Goal: Task Accomplishment & Management: Manage account settings

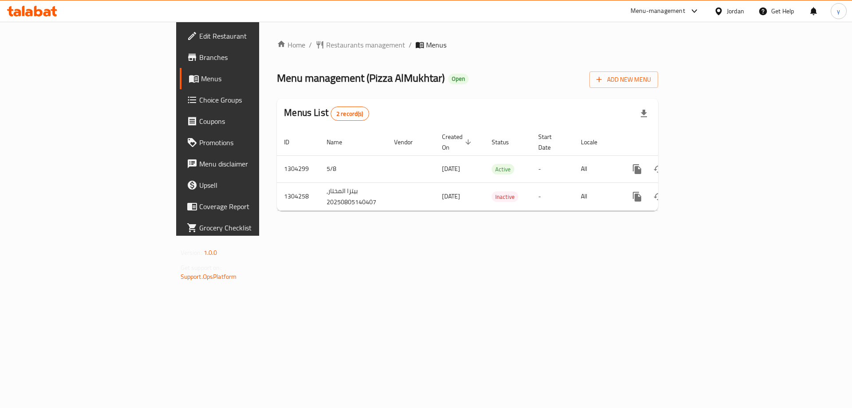
click at [416, 65] on div "Home / Restaurants management / Menus Menu management ( Pizza AlMukhtar ) Open …" at bounding box center [467, 128] width 381 height 178
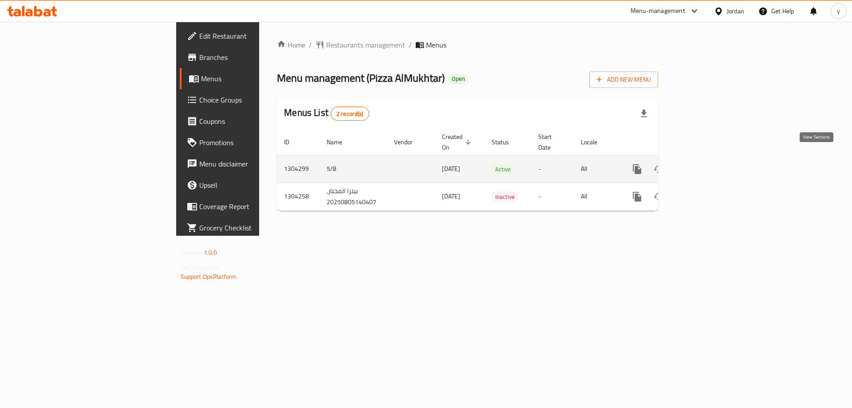
click at [706, 164] on icon "enhanced table" at bounding box center [700, 169] width 11 height 11
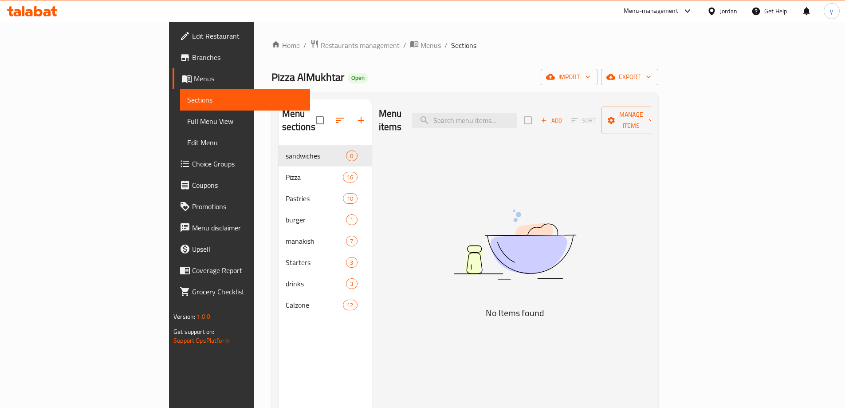
click at [416, 176] on div "Menu items Add Sort Manage items No Items found" at bounding box center [511, 303] width 279 height 408
click at [192, 163] on span "Choice Groups" at bounding box center [247, 163] width 111 height 11
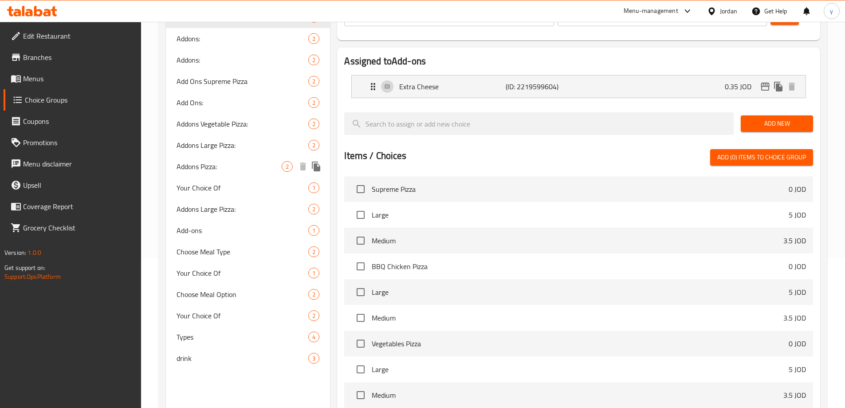
scroll to position [133, 0]
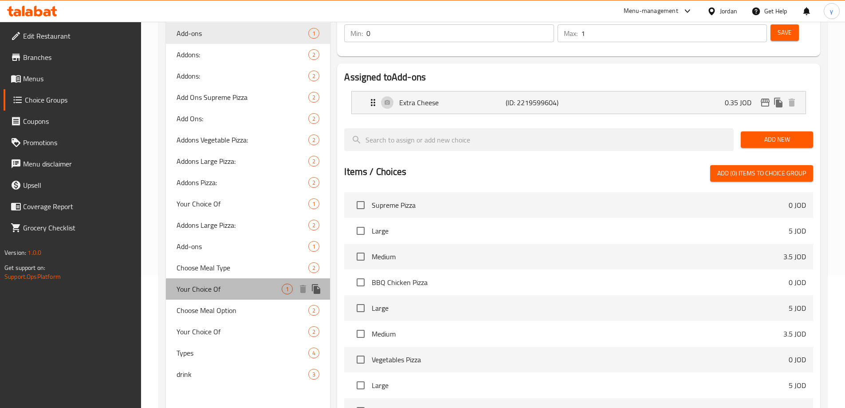
click at [219, 295] on div "Your Choice Of 1" at bounding box center [248, 288] width 165 height 21
type input "Your Choice Of"
type input "اختيارك من"
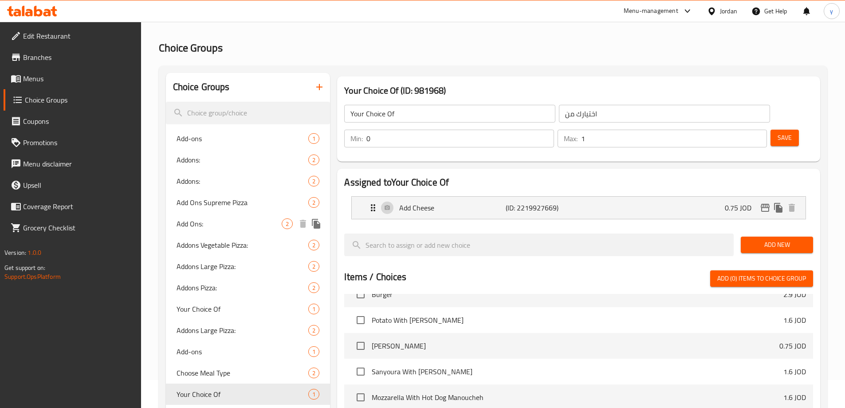
scroll to position [0, 0]
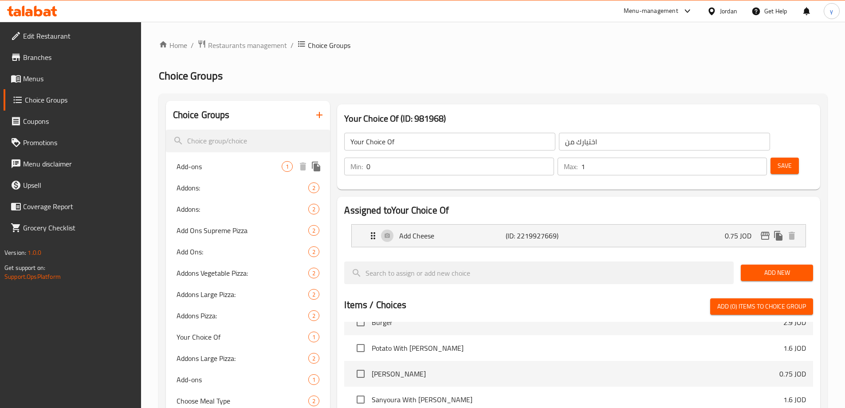
click at [220, 168] on span "Add-ons" at bounding box center [230, 166] width 106 height 11
type input "Add-ons"
type input "الإضافات"
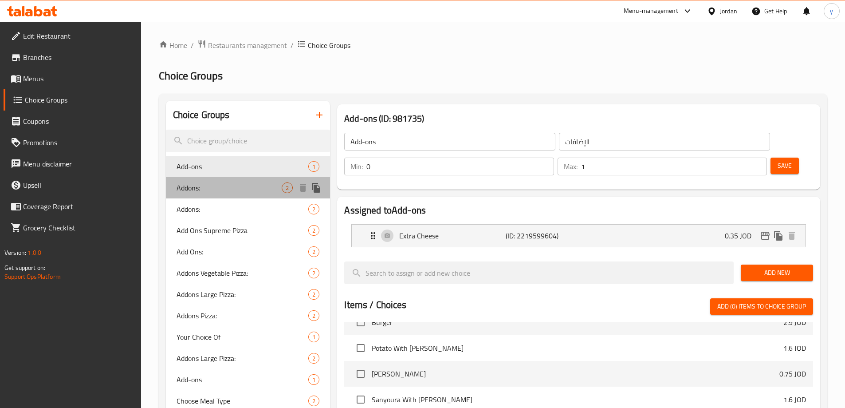
click at [219, 188] on span "Addons:" at bounding box center [230, 187] width 106 height 11
type input "Addons:"
type input "إضافات:"
type input "0"
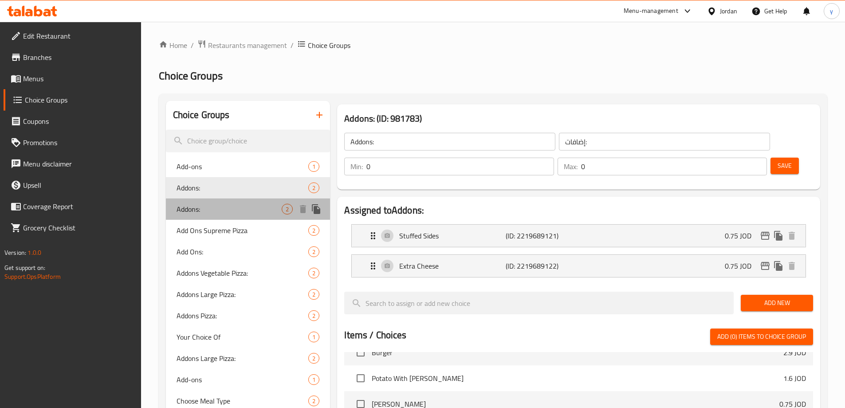
click at [212, 201] on div "Addons: 2" at bounding box center [248, 208] width 165 height 21
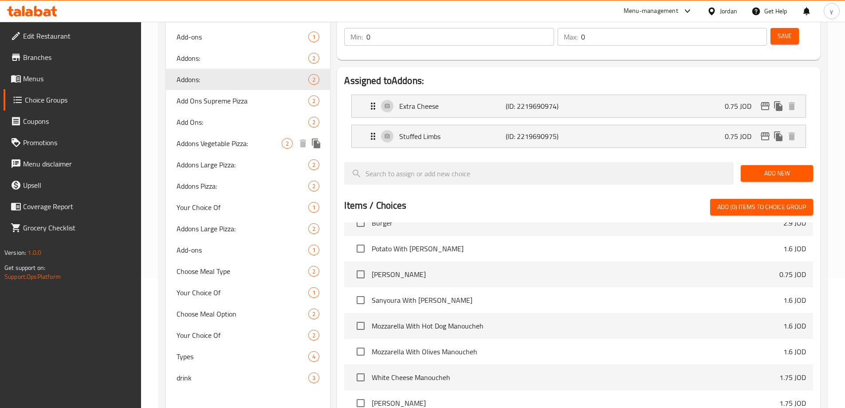
scroll to position [177, 0]
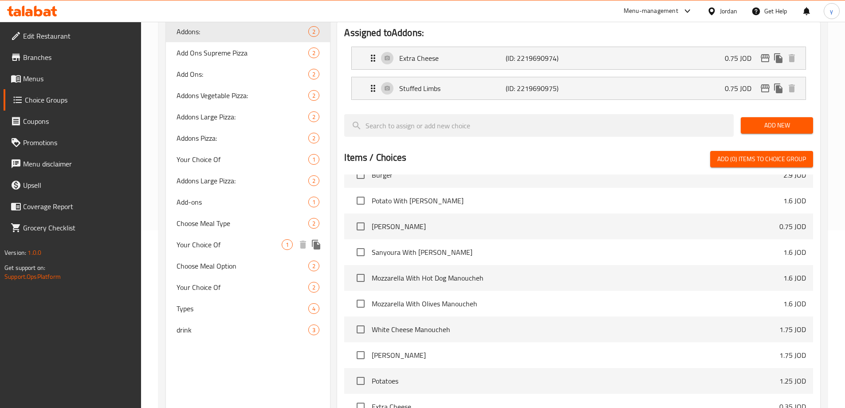
click at [233, 232] on div "Choose Meal Type 2" at bounding box center [248, 222] width 165 height 21
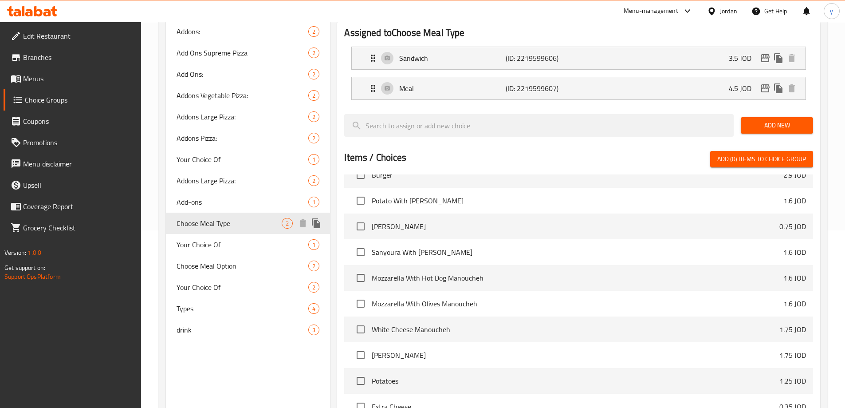
type input "Choose Meal Type"
type input "اختر نوع الوجبة"
type input "1"
click at [218, 197] on span "Add-ons" at bounding box center [230, 201] width 106 height 11
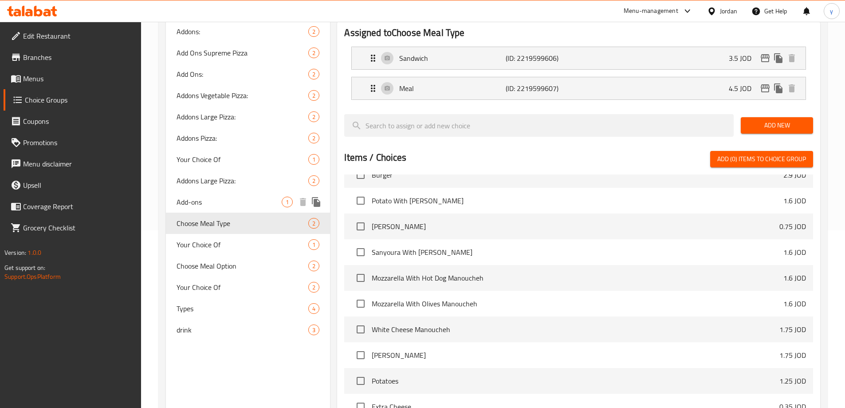
type input "Add-ons"
type input "الإضافات"
type input "0"
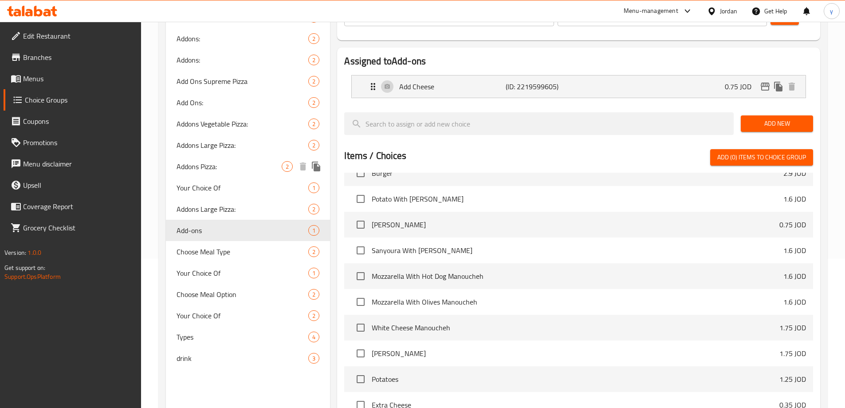
scroll to position [133, 0]
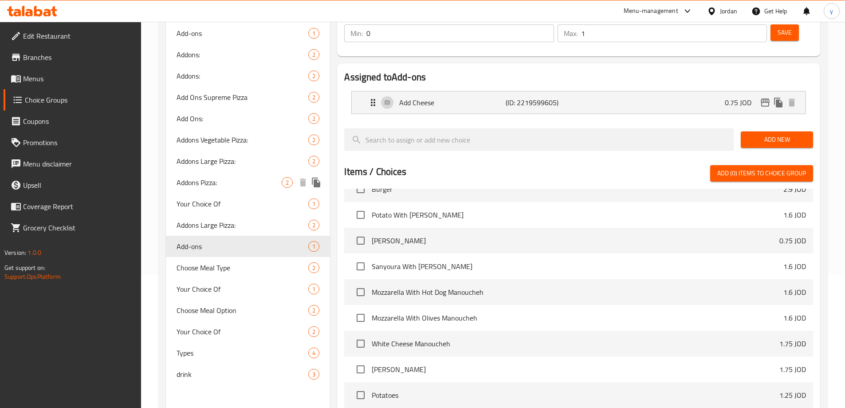
click at [221, 176] on div "Addons Pizza: 2" at bounding box center [248, 182] width 165 height 21
type input "Addons Pizza:"
type input "إضاقات البيتزا:"
type input "0"
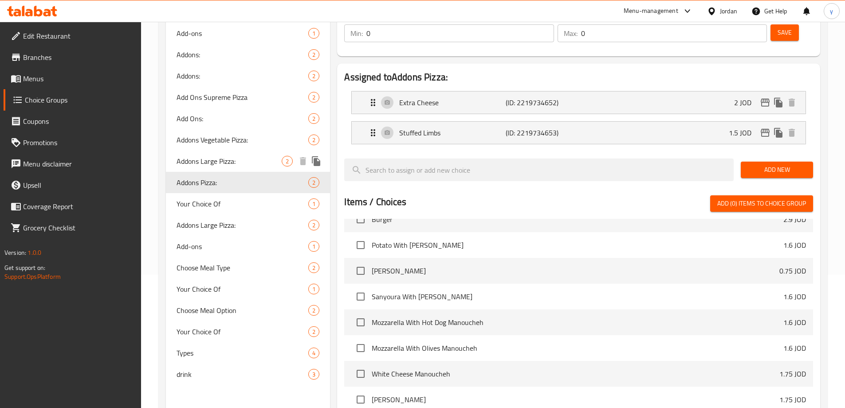
click at [230, 160] on span "Addons Large Pizza:" at bounding box center [230, 161] width 106 height 11
type input "Addons Large Pizza:"
type input "إضاقات البيتزا الكبيرة:"
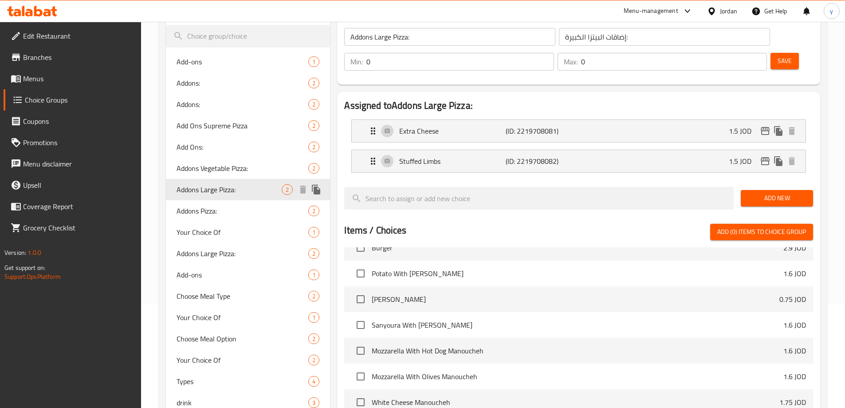
scroll to position [89, 0]
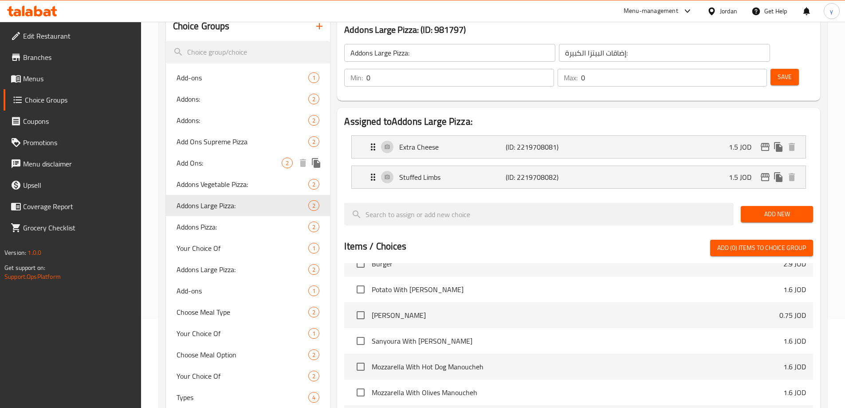
click at [226, 166] on span "Add Ons:" at bounding box center [230, 162] width 106 height 11
type input "Add Ons:"
type input "إضافات:"
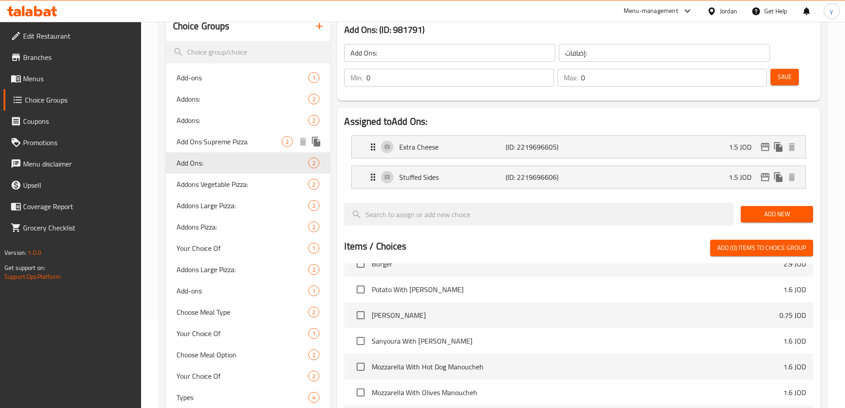
click at [229, 146] on span "Add Ons Supreme Pizza" at bounding box center [230, 141] width 106 height 11
type input "Add Ons Supreme Pizza"
type input "إضافات [PERSON_NAME]:"
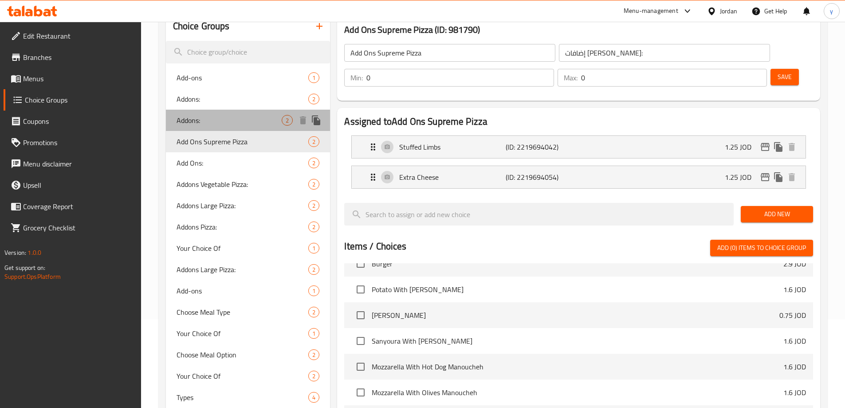
click at [212, 118] on span "Addons:" at bounding box center [230, 120] width 106 height 11
type input "Addons:"
type input "إضافات:"
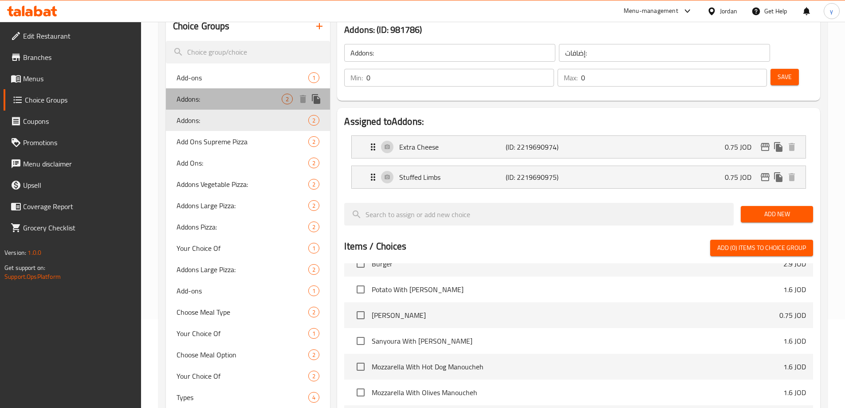
click at [216, 102] on span "Addons:" at bounding box center [230, 99] width 106 height 11
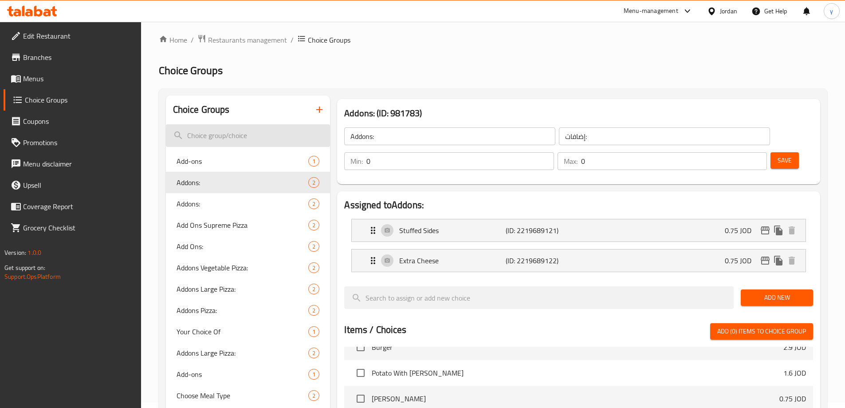
scroll to position [0, 0]
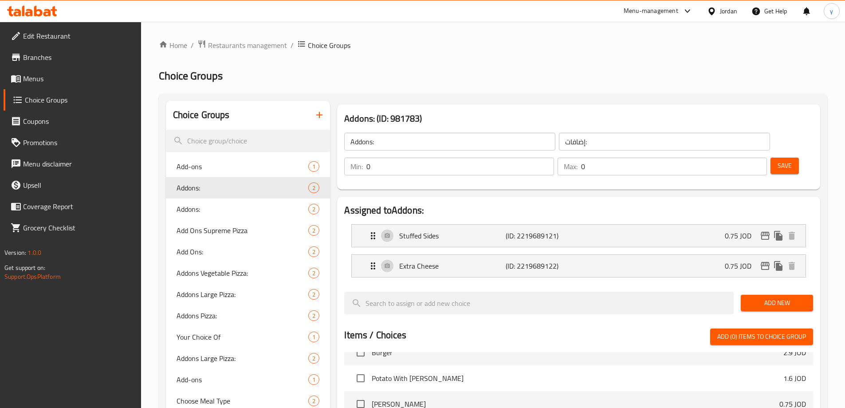
click at [423, 83] on div "Home / Restaurants management / Choice Groups Choice Groups Choice Groups Add-o…" at bounding box center [493, 357] width 668 height 636
click at [252, 170] on span "Add-ons" at bounding box center [230, 166] width 106 height 11
type input "Add-ons"
type input "الإضافات"
type input "1"
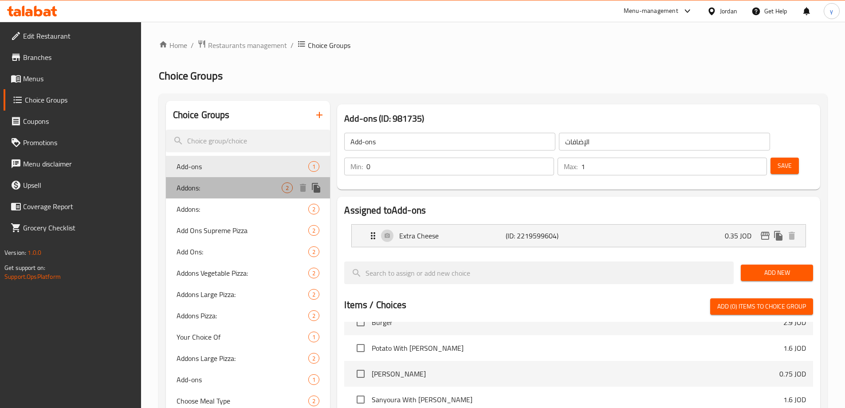
click at [245, 178] on div "Addons: 2" at bounding box center [248, 187] width 165 height 21
type input "Addons:"
type input "إضافات:"
type input "0"
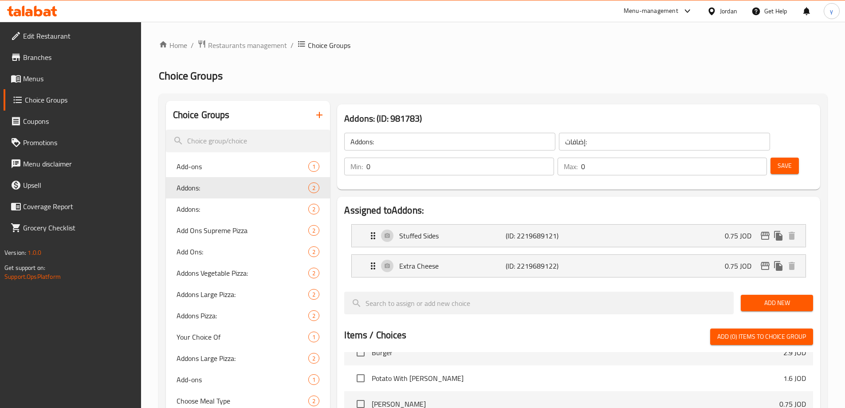
click at [401, 81] on h2 "Choice Groups" at bounding box center [493, 76] width 668 height 14
click at [55, 54] on span "Branches" at bounding box center [78, 57] width 111 height 11
